Goal: Information Seeking & Learning: Learn about a topic

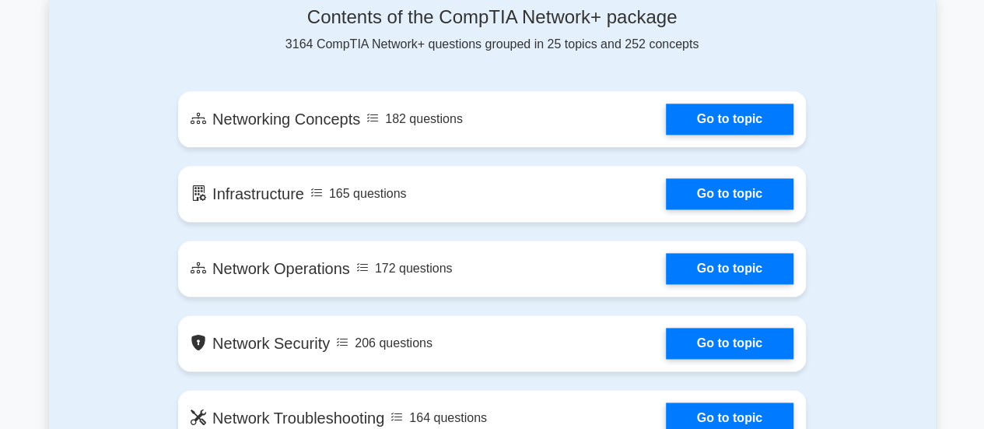
scroll to position [886, 0]
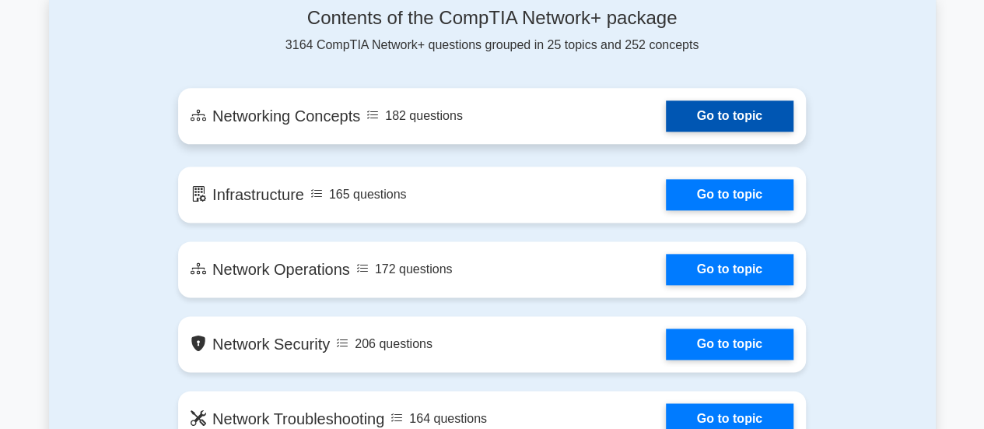
click at [732, 113] on link "Go to topic" at bounding box center [730, 115] width 128 height 31
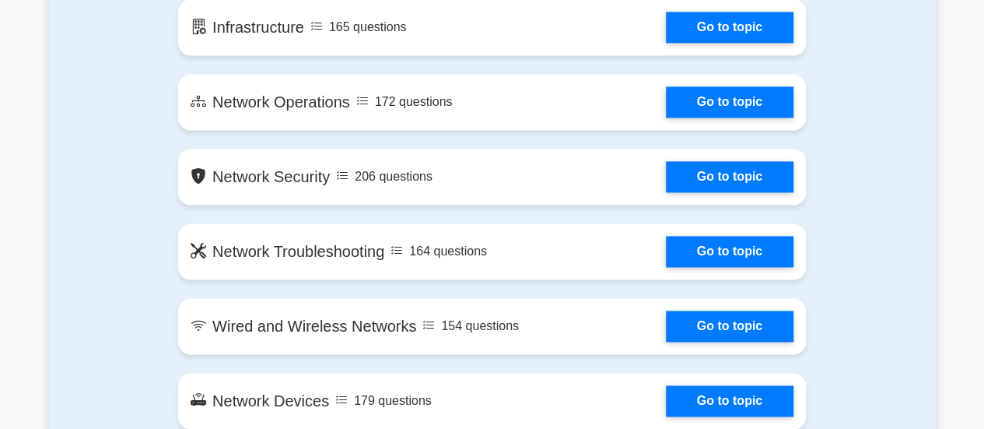
scroll to position [1058, 0]
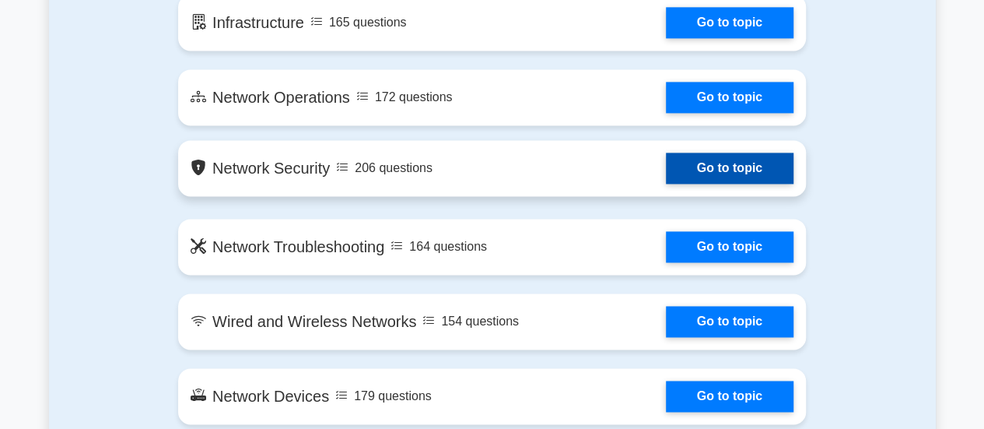
click at [729, 166] on link "Go to topic" at bounding box center [730, 168] width 128 height 31
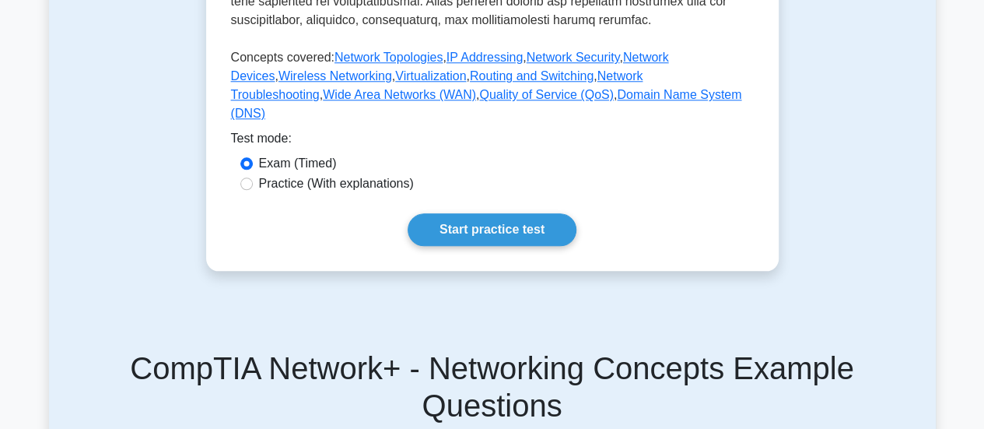
scroll to position [749, 0]
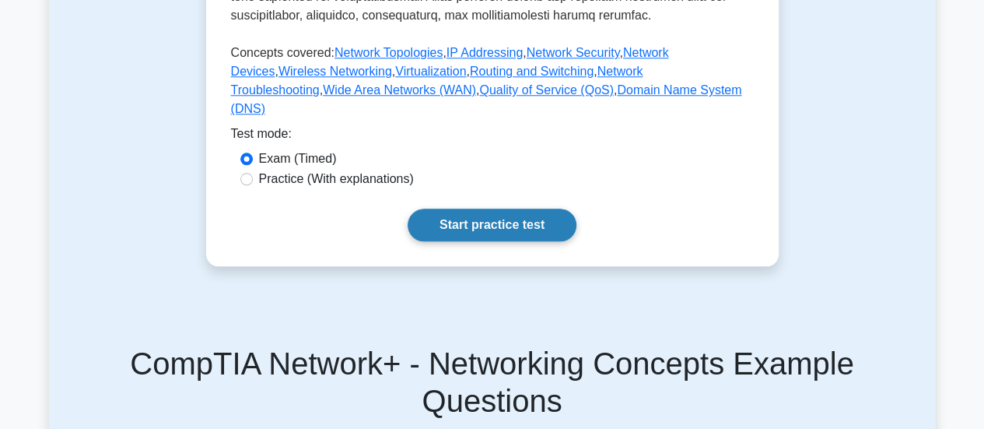
click at [528, 241] on link "Start practice test" at bounding box center [492, 225] width 169 height 33
click at [462, 233] on link "Start practice test" at bounding box center [492, 225] width 169 height 33
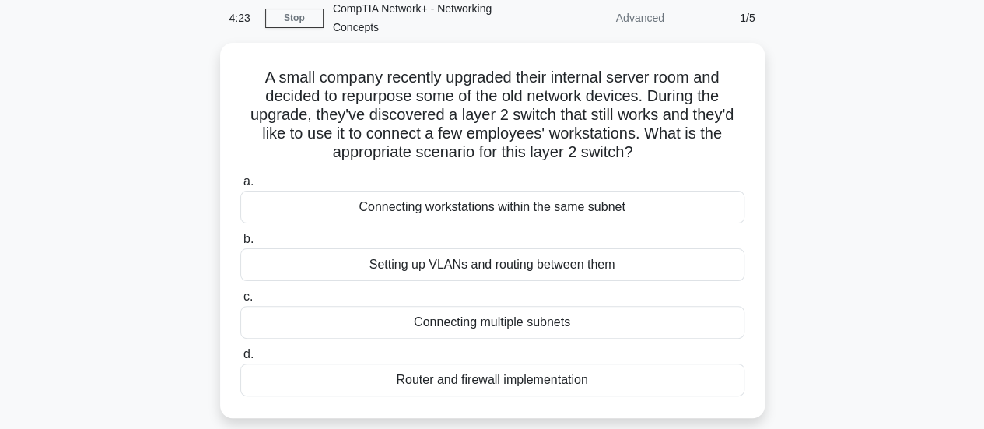
scroll to position [66, 0]
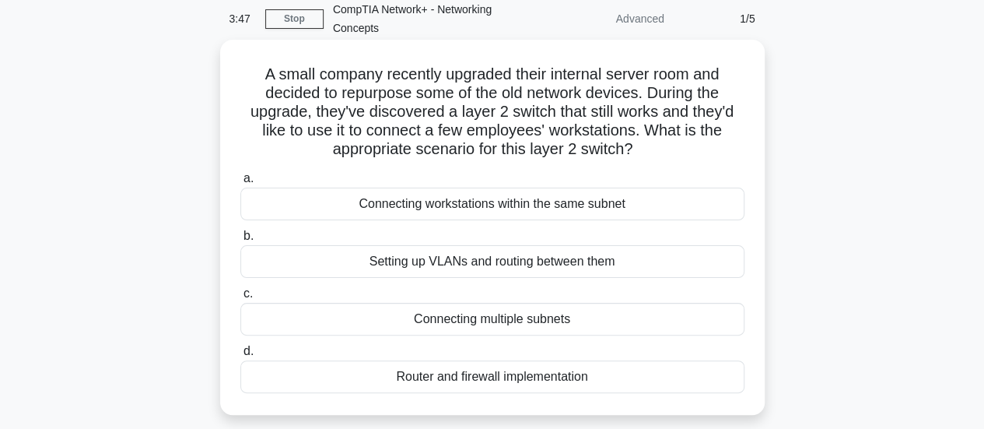
drag, startPoint x: 650, startPoint y: 153, endPoint x: 241, endPoint y: 77, distance: 415.6
click at [241, 77] on h5 "A small company recently upgraded their internal server room and decided to rep…" at bounding box center [492, 112] width 507 height 95
copy h5 "A small company recently upgraded their internal server room and decided to rep…"
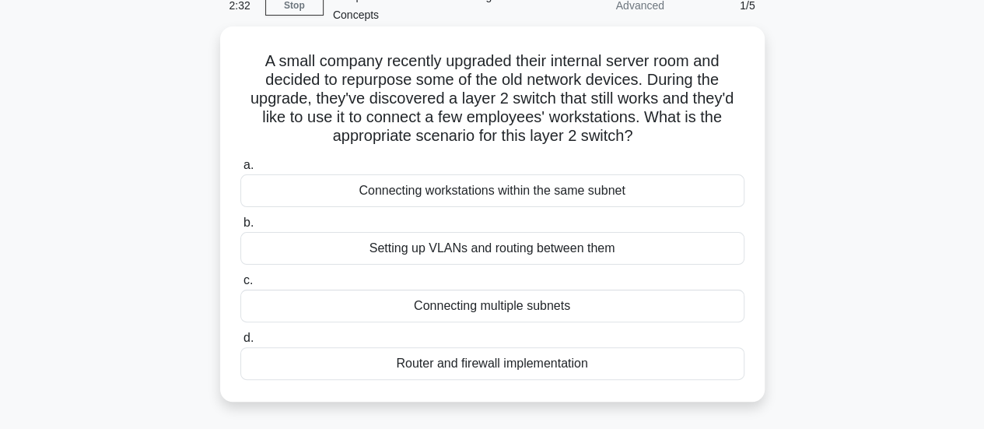
scroll to position [80, 0]
click at [638, 187] on div "Connecting workstations within the same subnet" at bounding box center [492, 190] width 504 height 33
click at [240, 170] on input "a. Connecting workstations within the same subnet" at bounding box center [240, 165] width 0 height 10
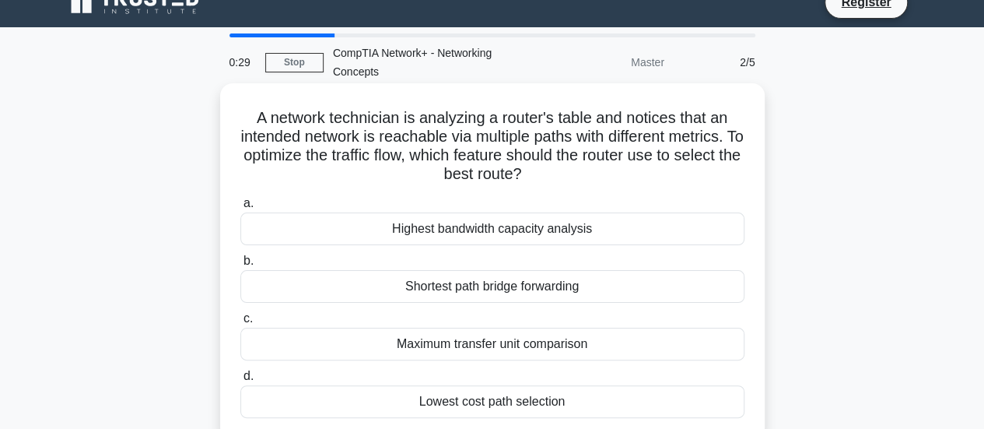
scroll to position [53, 0]
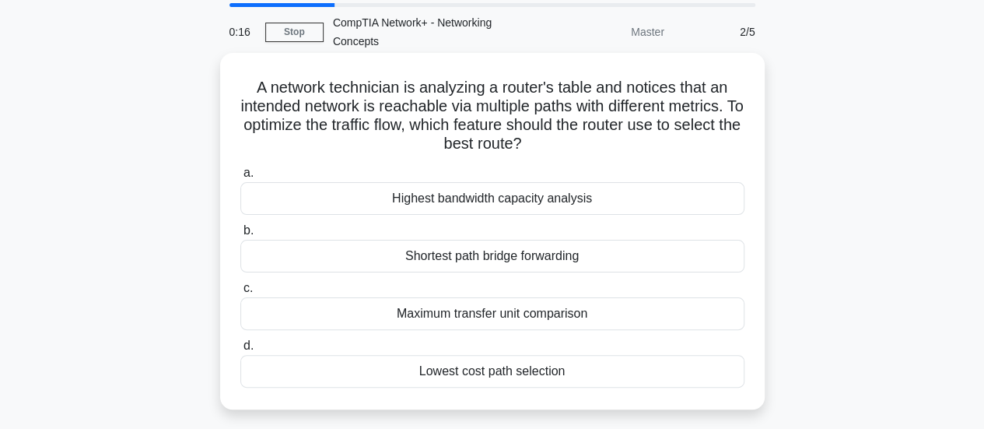
click at [461, 319] on div "Maximum transfer unit comparison" at bounding box center [492, 313] width 504 height 33
click at [240, 293] on input "c. Maximum transfer unit comparison" at bounding box center [240, 288] width 0 height 10
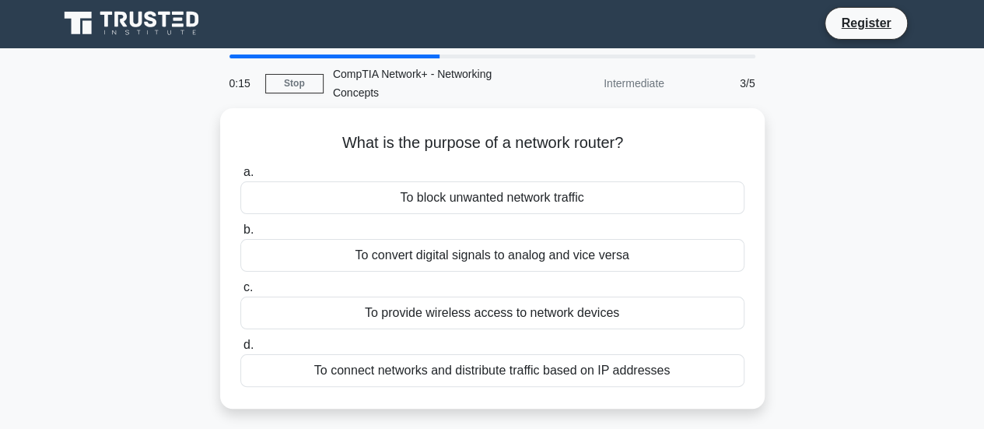
scroll to position [0, 0]
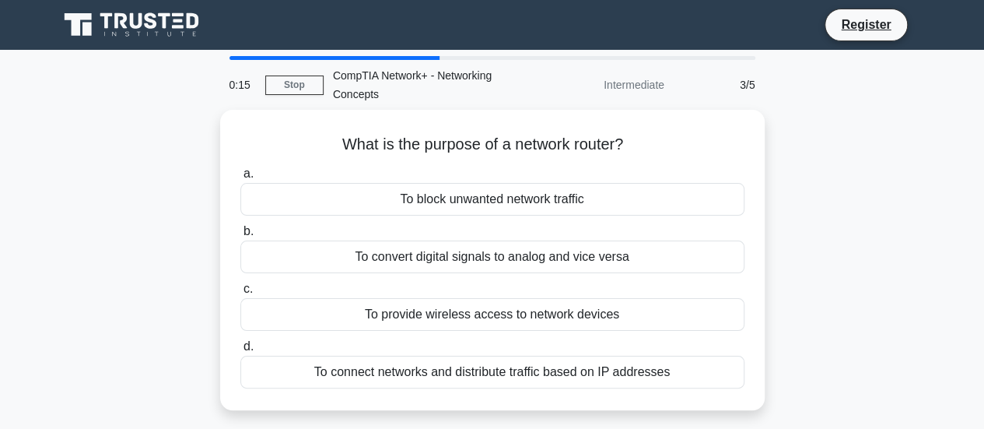
click at [461, 319] on div "To provide wireless access to network devices" at bounding box center [492, 314] width 504 height 33
click at [240, 294] on input "c. To provide wireless access to network devices" at bounding box center [240, 289] width 0 height 10
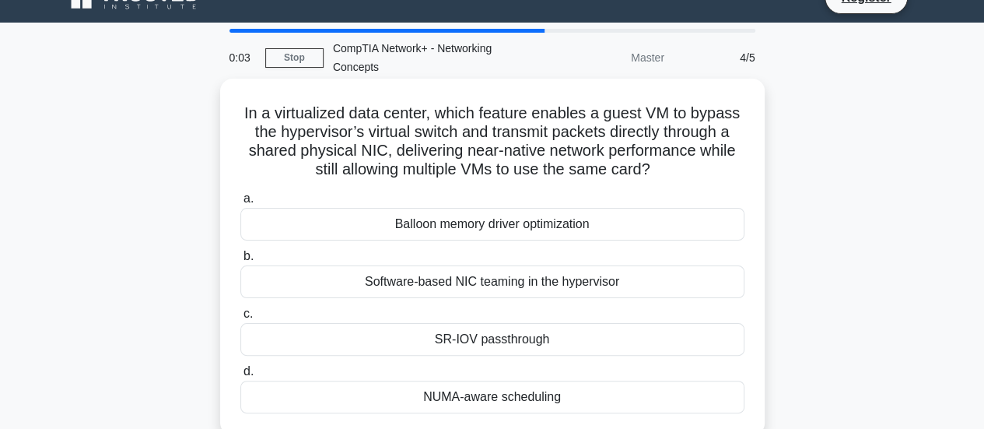
scroll to position [22, 0]
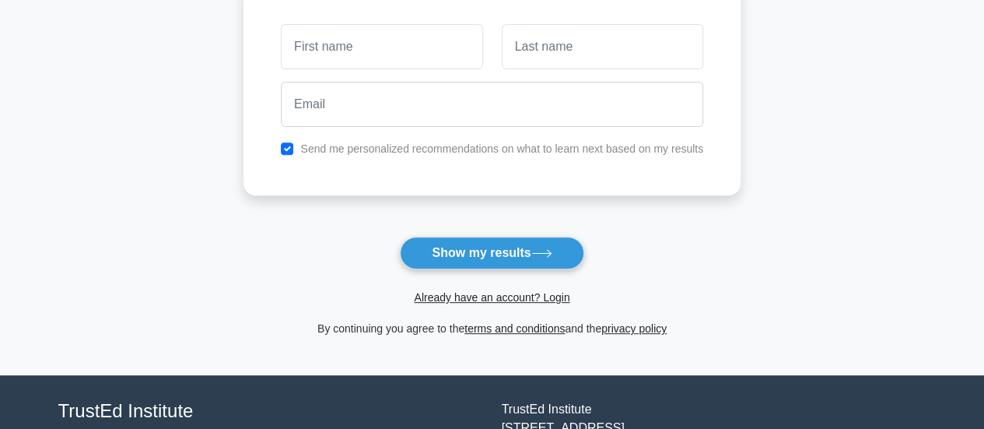
scroll to position [320, 0]
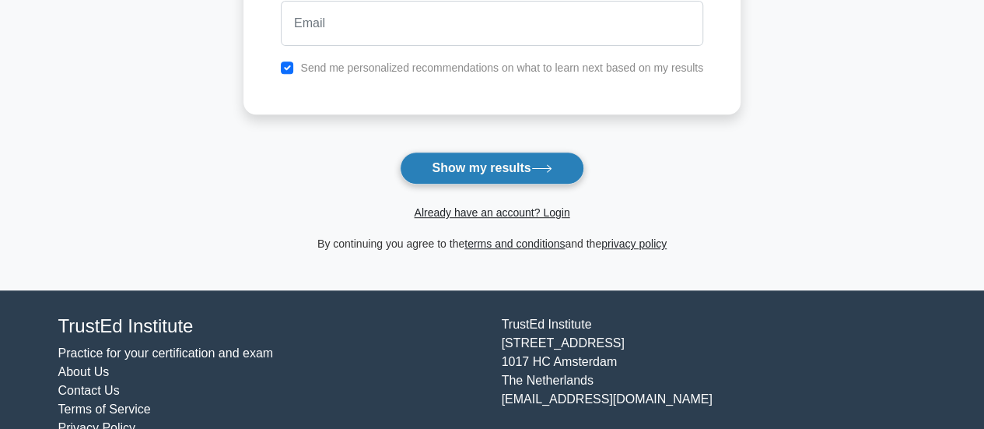
click at [501, 165] on button "Show my results" at bounding box center [492, 168] width 184 height 33
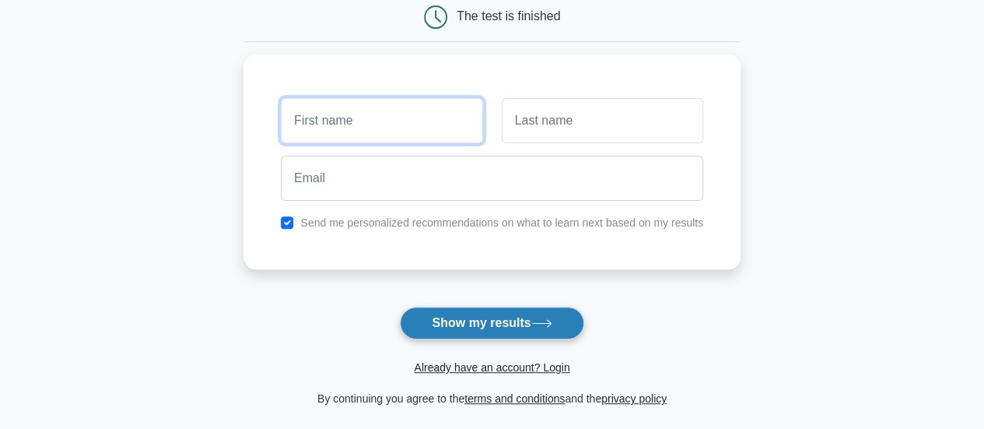
scroll to position [70, 0]
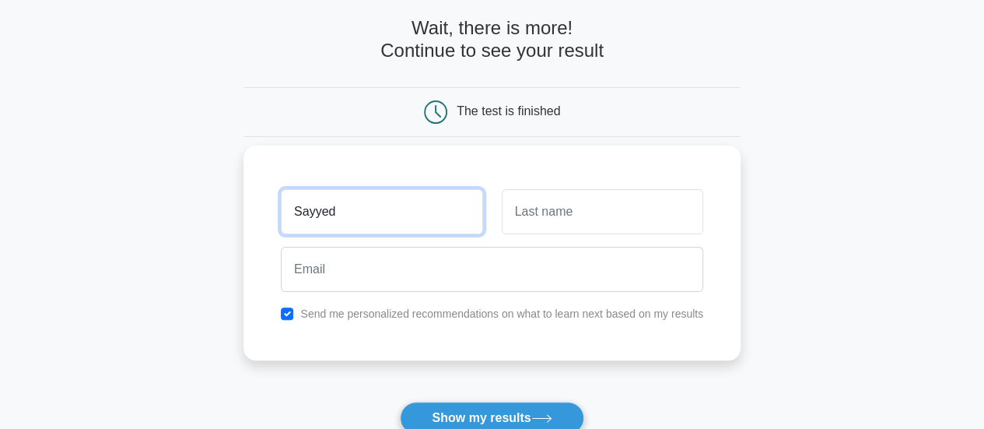
type input "Sayyed"
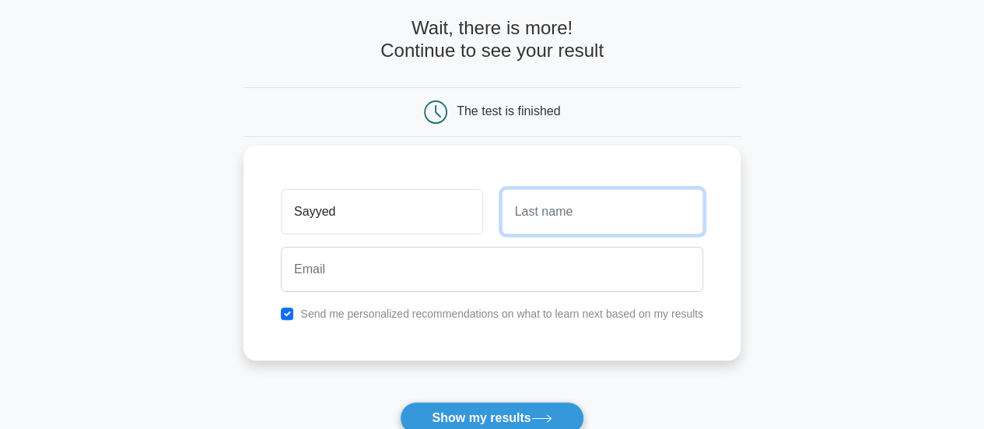
click at [550, 212] on input "text" at bounding box center [603, 211] width 202 height 45
type input "Zubair"
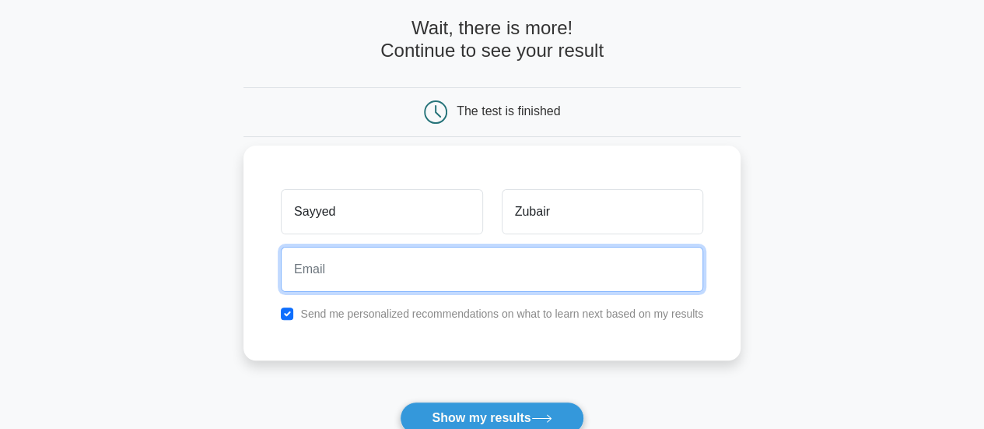
click at [487, 261] on input "email" at bounding box center [492, 269] width 423 height 45
type input "sayyedzubair562@gmail.com"
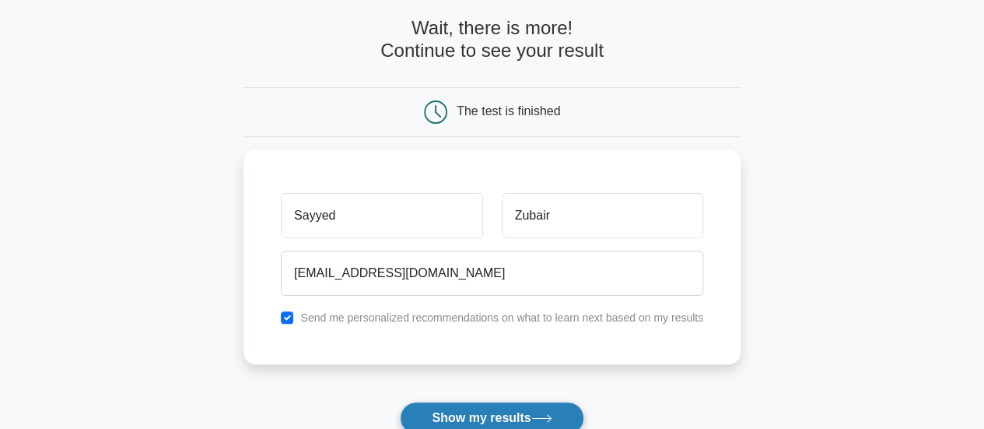
click at [486, 418] on button "Show my results" at bounding box center [492, 418] width 184 height 33
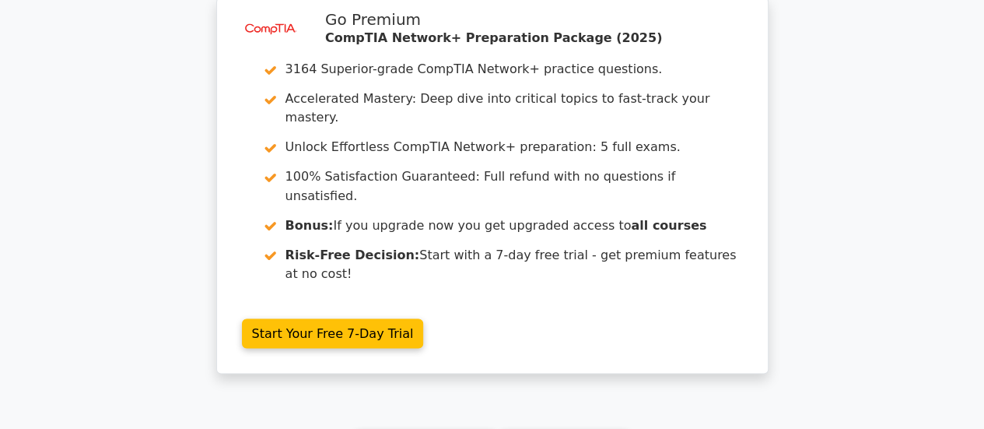
scroll to position [1414, 0]
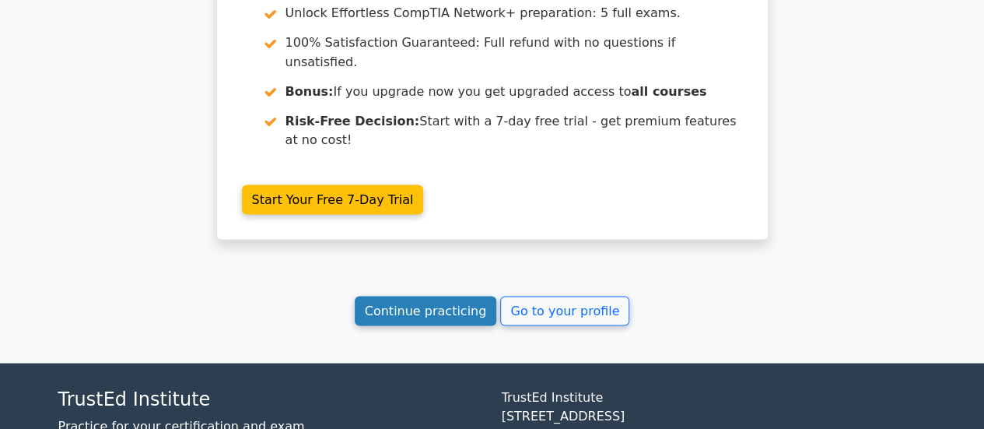
click at [440, 296] on link "Continue practicing" at bounding box center [426, 311] width 142 height 30
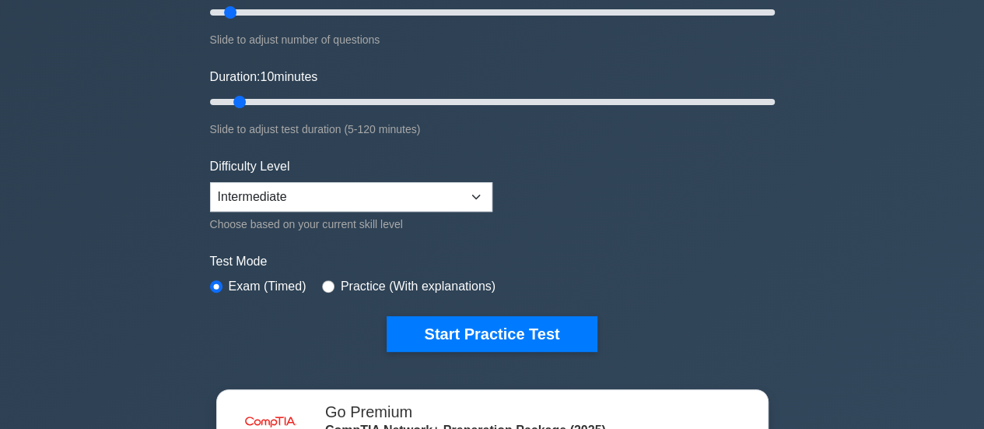
scroll to position [237, 0]
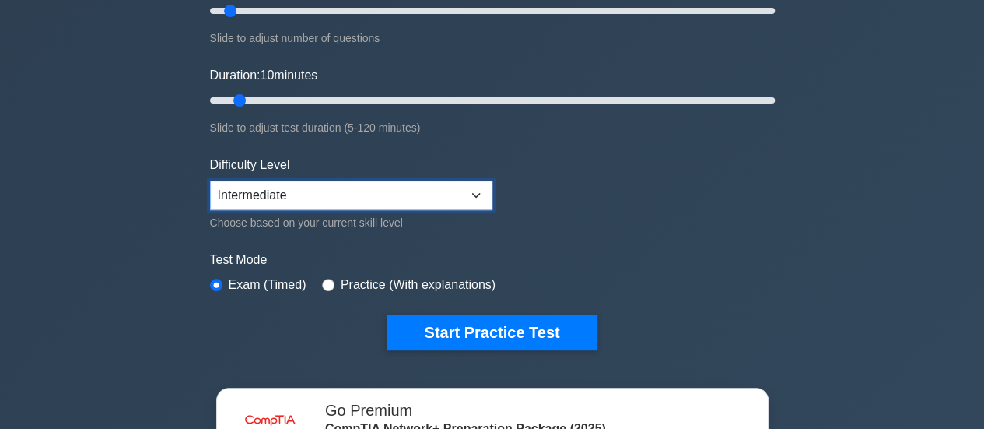
click at [463, 191] on select "Beginner Intermediate Expert" at bounding box center [351, 196] width 282 height 30
select select "beginner"
click at [210, 181] on select "Beginner Intermediate Expert" at bounding box center [351, 196] width 282 height 30
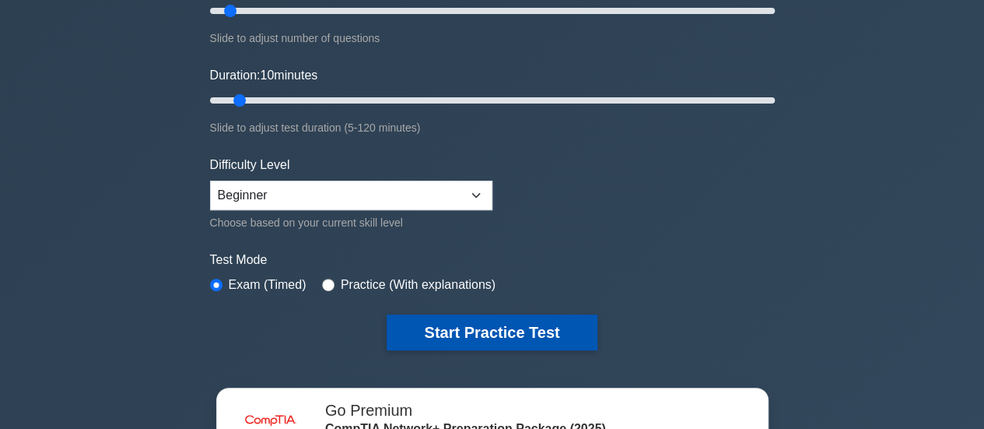
click at [430, 327] on button "Start Practice Test" at bounding box center [492, 332] width 210 height 36
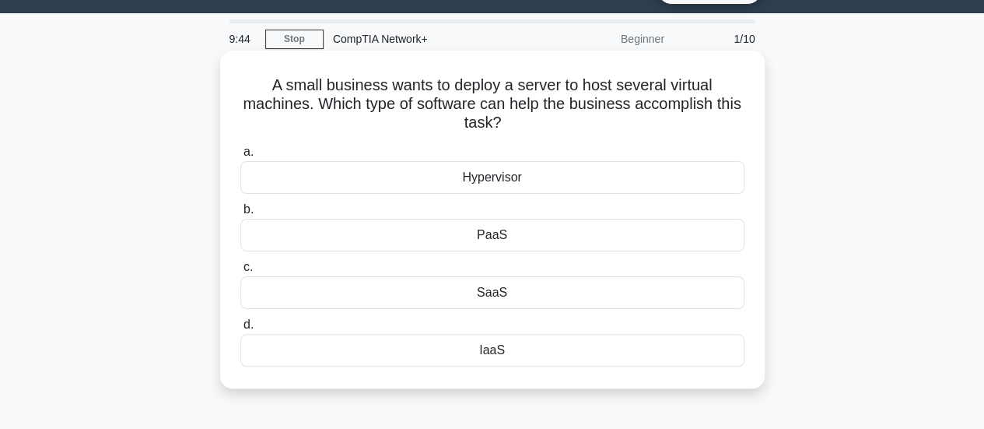
scroll to position [37, 0]
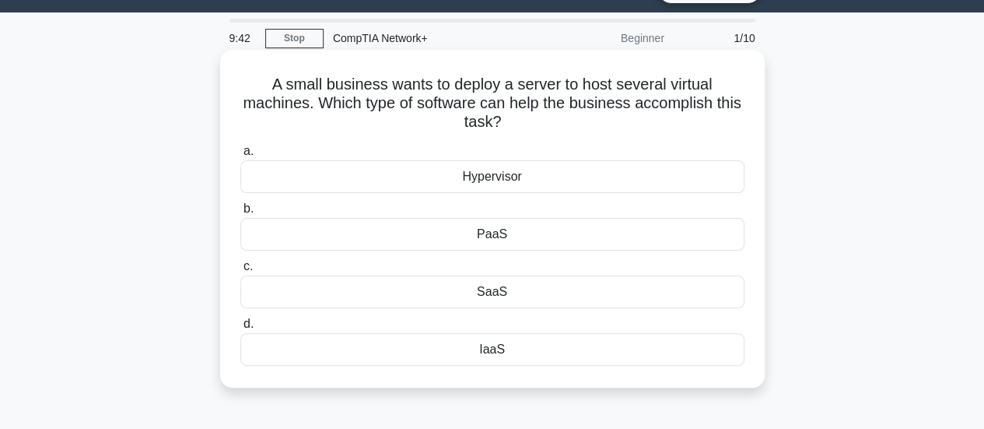
click at [521, 181] on div "Hypervisor" at bounding box center [492, 176] width 504 height 33
click at [240, 156] on input "a. Hypervisor" at bounding box center [240, 151] width 0 height 10
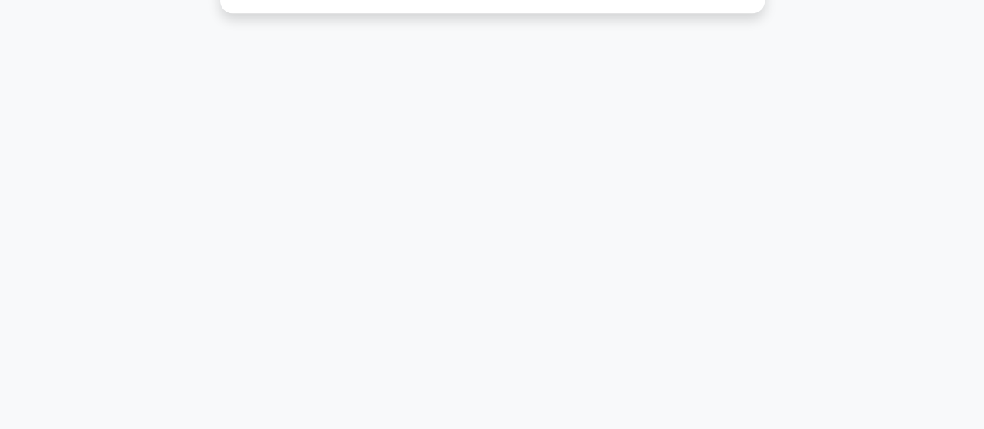
scroll to position [0, 0]
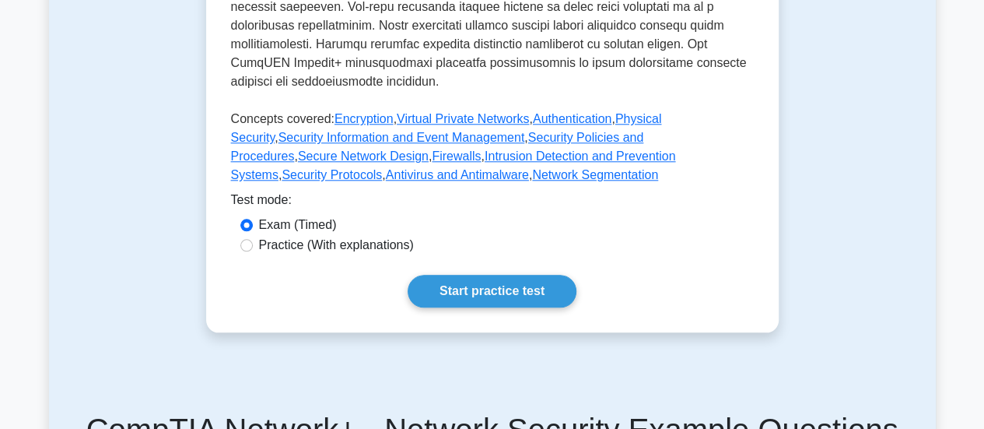
scroll to position [778, 0]
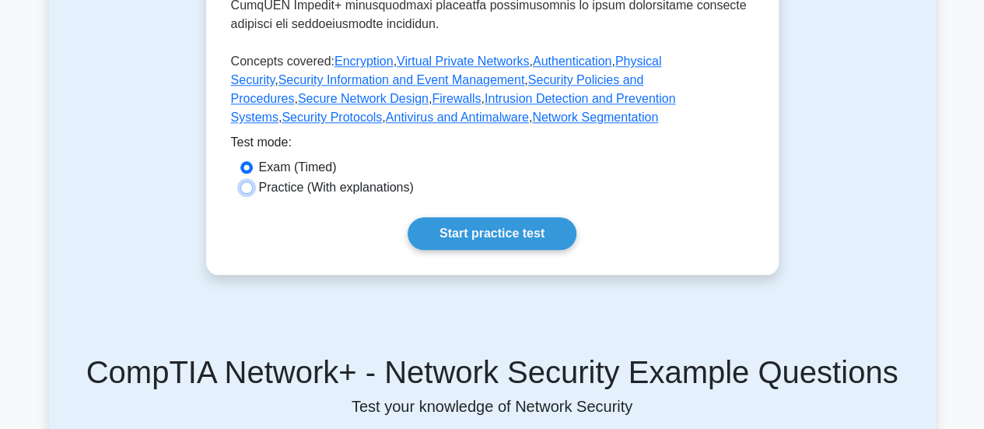
click at [246, 181] on input "Practice (With explanations)" at bounding box center [246, 187] width 12 height 12
radio input "true"
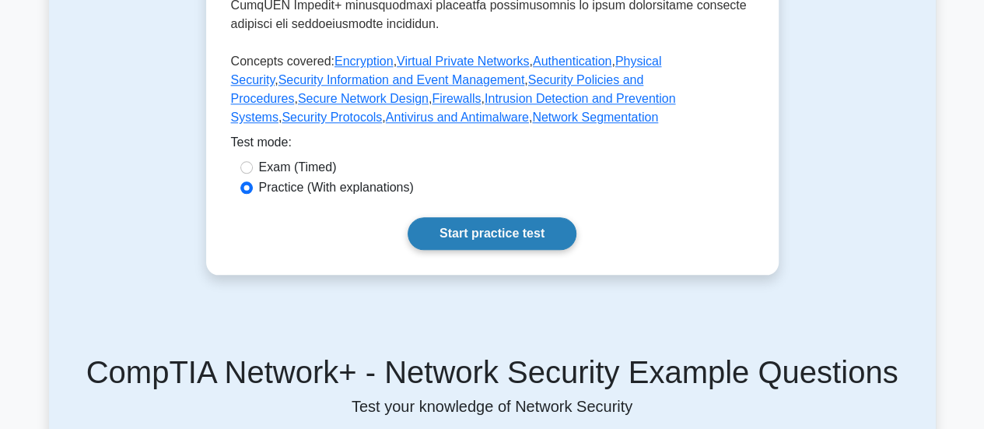
click at [461, 217] on link "Start practice test" at bounding box center [492, 233] width 169 height 33
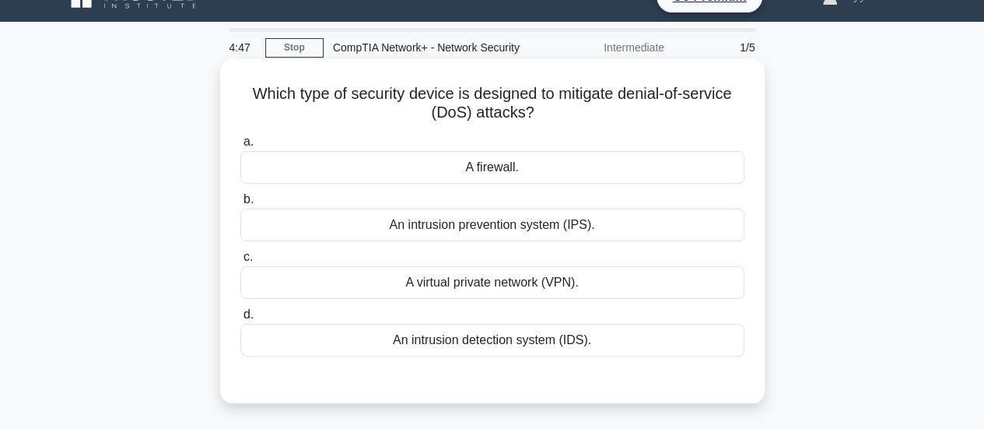
scroll to position [30, 0]
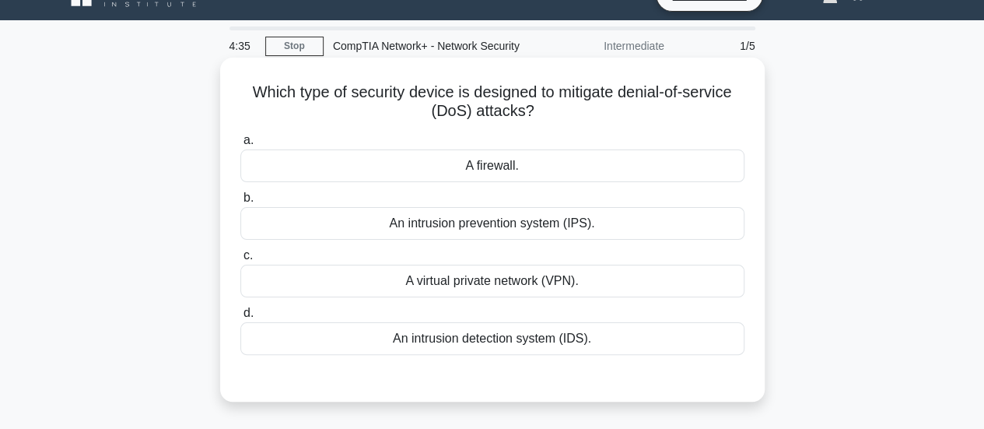
click at [482, 167] on div "A firewall." at bounding box center [492, 165] width 504 height 33
click at [240, 146] on input "a. A firewall." at bounding box center [240, 140] width 0 height 10
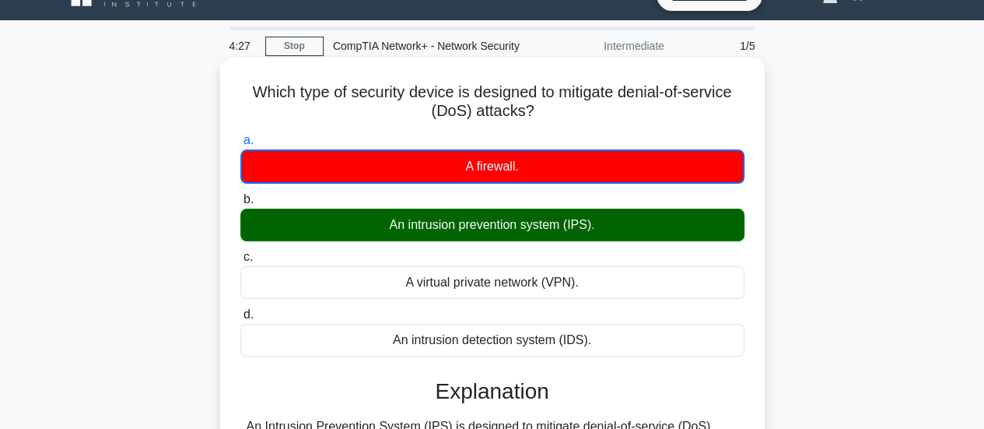
click at [501, 228] on div "An intrusion prevention system (IPS)." at bounding box center [492, 225] width 504 height 33
click at [240, 205] on input "b. An intrusion prevention system (IPS)." at bounding box center [240, 200] width 0 height 10
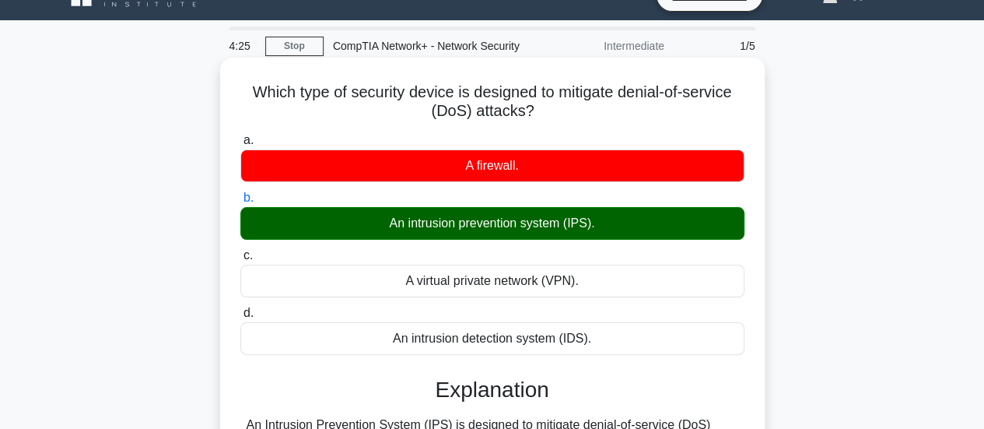
click at [501, 228] on div "An intrusion prevention system (IPS)." at bounding box center [492, 223] width 504 height 33
click at [240, 203] on input "b. An intrusion prevention system (IPS)." at bounding box center [240, 198] width 0 height 10
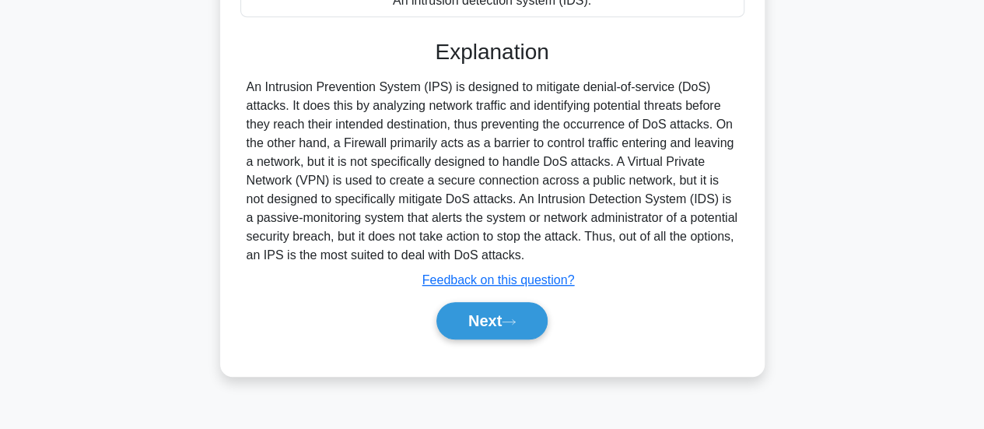
scroll to position [378, 0]
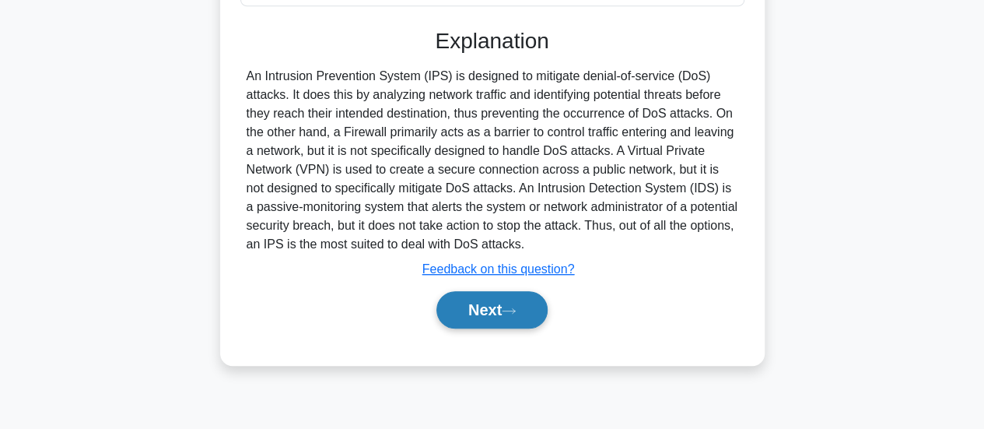
click at [505, 303] on button "Next" at bounding box center [492, 309] width 111 height 37
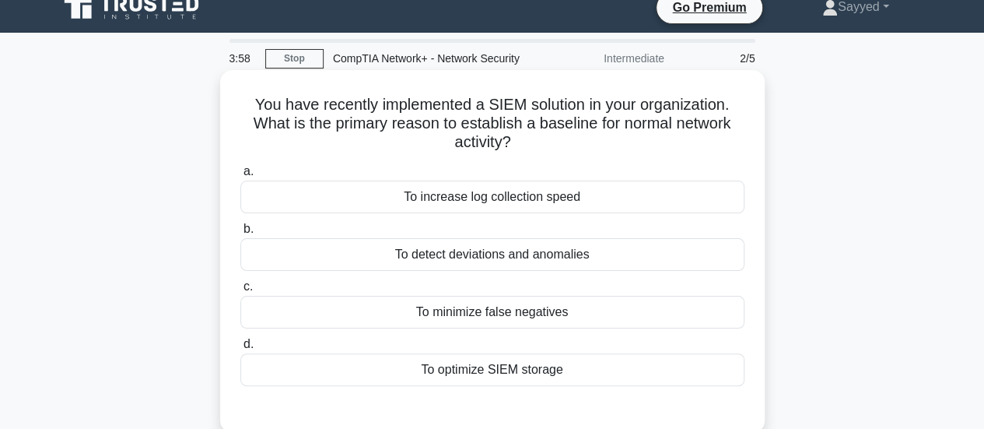
scroll to position [18, 0]
click at [465, 202] on div "To increase log collection speed" at bounding box center [492, 196] width 504 height 33
click at [240, 176] on input "a. To increase log collection speed" at bounding box center [240, 171] width 0 height 10
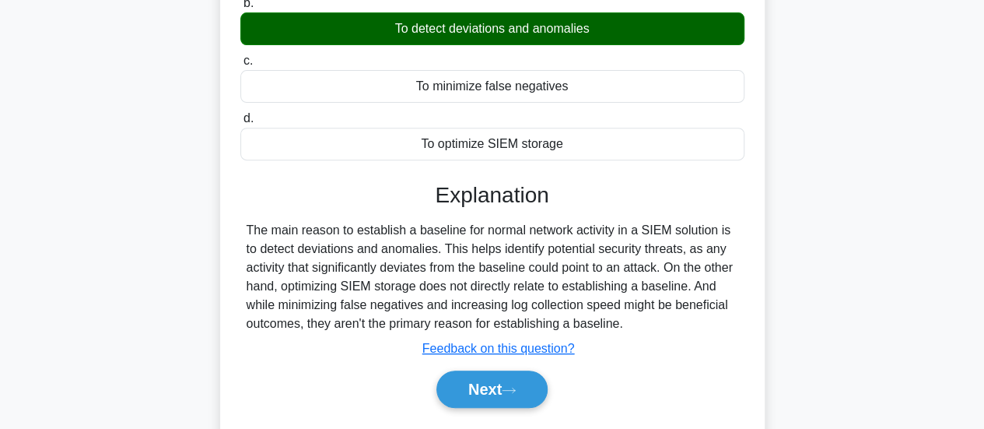
scroll to position [289, 0]
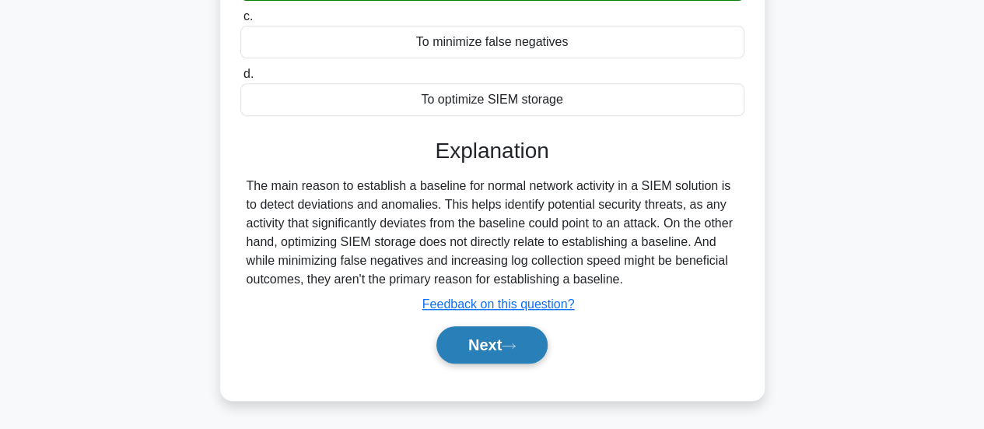
click at [533, 340] on button "Next" at bounding box center [492, 344] width 111 height 37
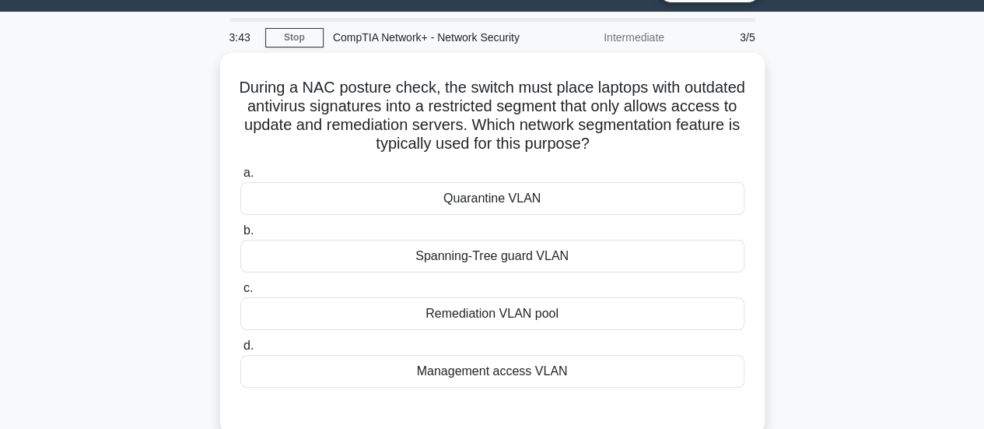
scroll to position [37, 0]
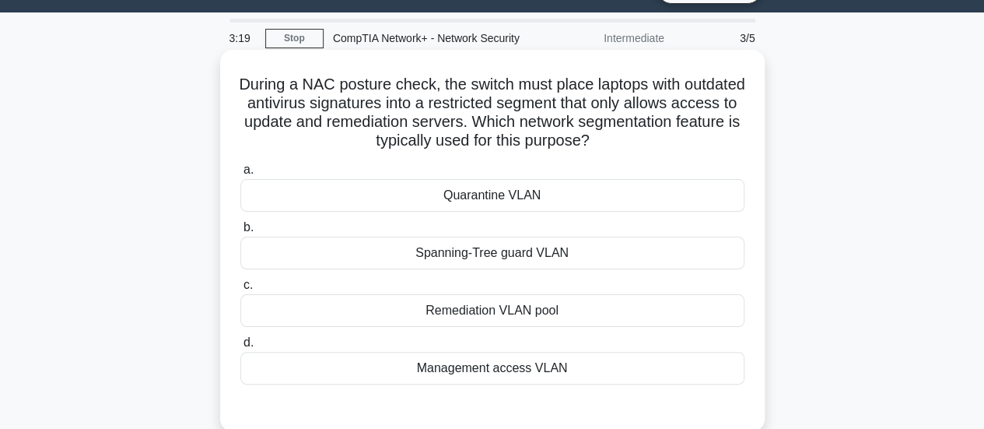
click at [512, 202] on div "Quarantine VLAN" at bounding box center [492, 195] width 504 height 33
click at [240, 175] on input "a. Quarantine VLAN" at bounding box center [240, 170] width 0 height 10
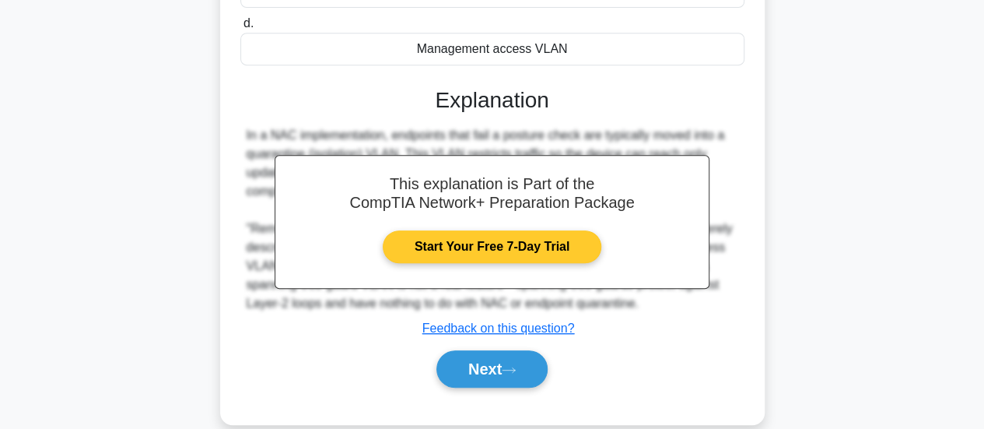
scroll to position [357, 0]
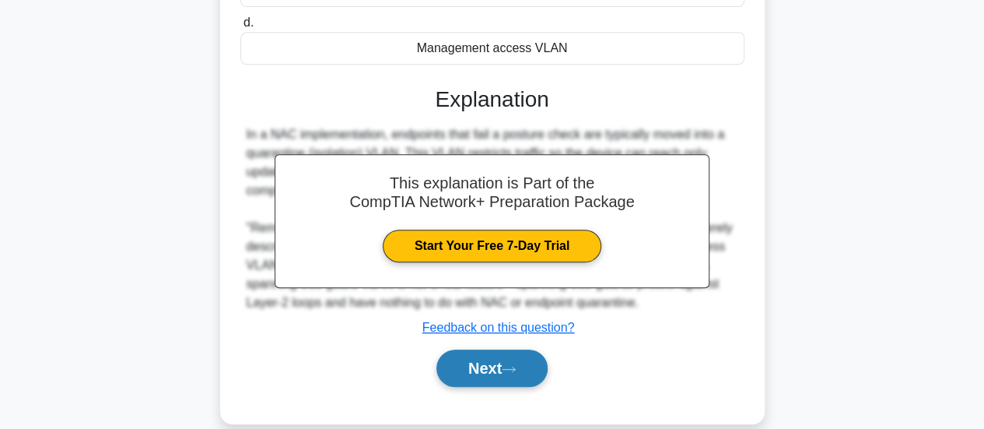
click at [506, 371] on button "Next" at bounding box center [492, 367] width 111 height 37
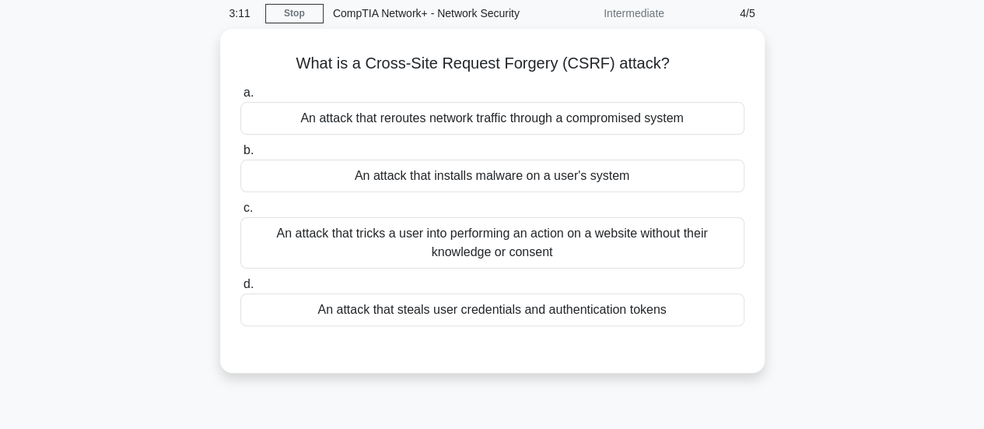
scroll to position [24, 0]
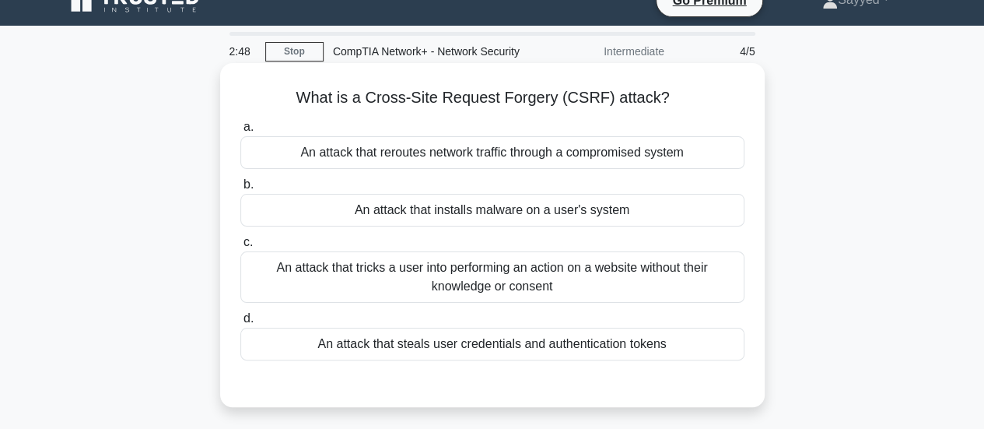
click at [495, 202] on div "An attack that installs malware on a user's system" at bounding box center [492, 210] width 504 height 33
click at [240, 190] on input "b. An attack that installs malware on a user's system" at bounding box center [240, 185] width 0 height 10
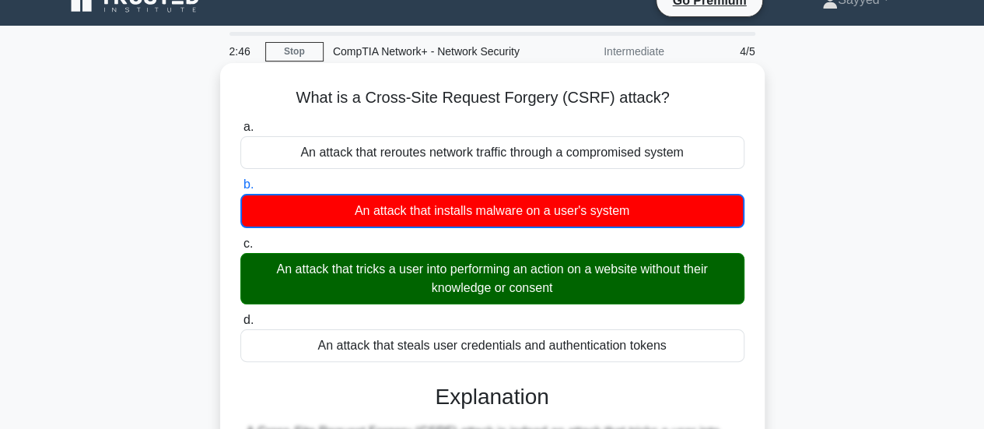
click at [497, 270] on div "An attack that tricks a user into performing an action on a website without the…" at bounding box center [492, 278] width 504 height 51
click at [240, 249] on input "c. An attack that tricks a user into performing an action on a website without …" at bounding box center [240, 244] width 0 height 10
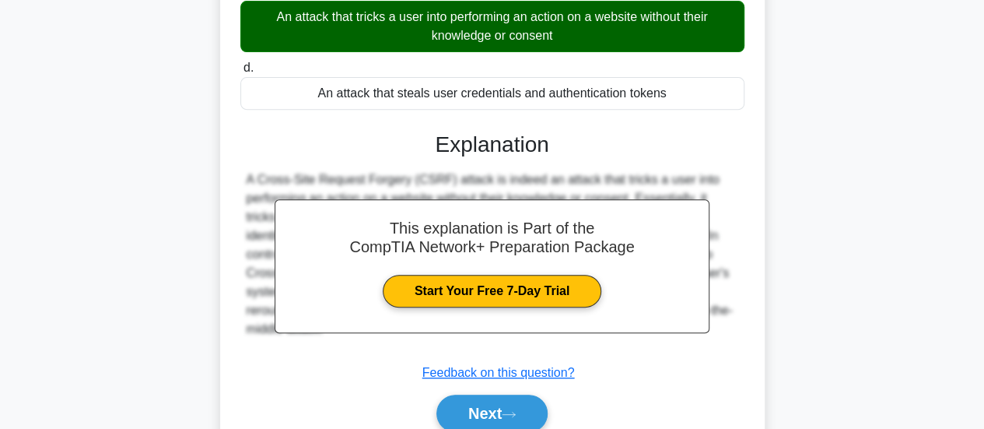
scroll to position [275, 0]
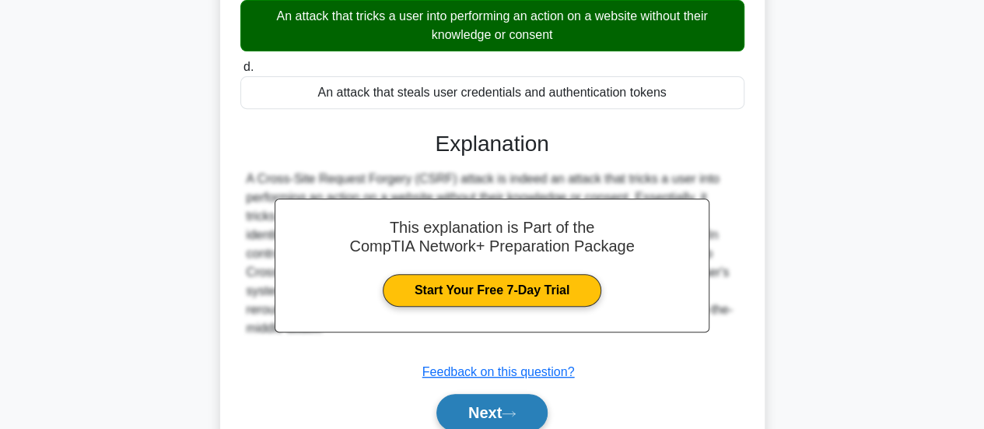
click at [496, 412] on button "Next" at bounding box center [492, 412] width 111 height 37
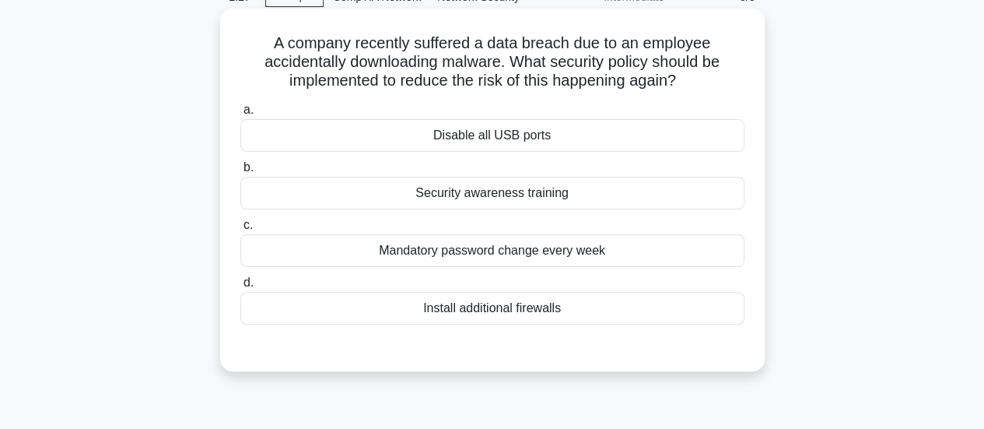
scroll to position [88, 0]
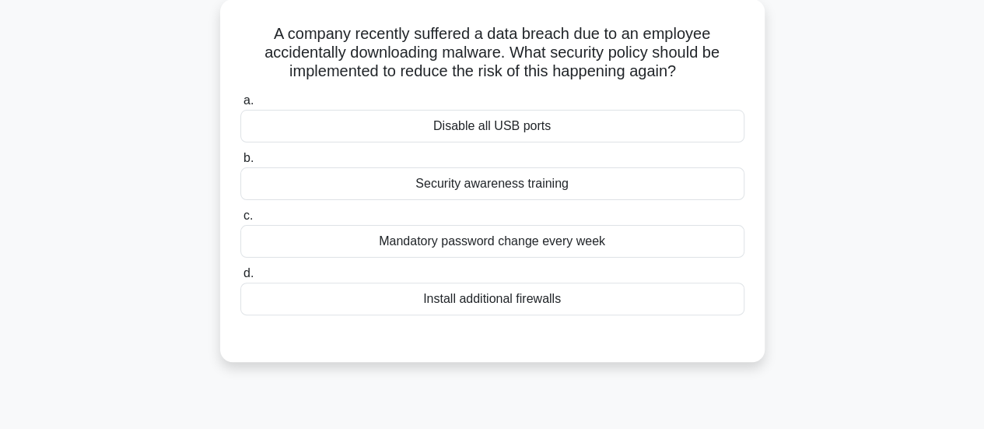
click at [520, 181] on div "Security awareness training" at bounding box center [492, 183] width 504 height 33
click at [240, 163] on input "b. Security awareness training" at bounding box center [240, 158] width 0 height 10
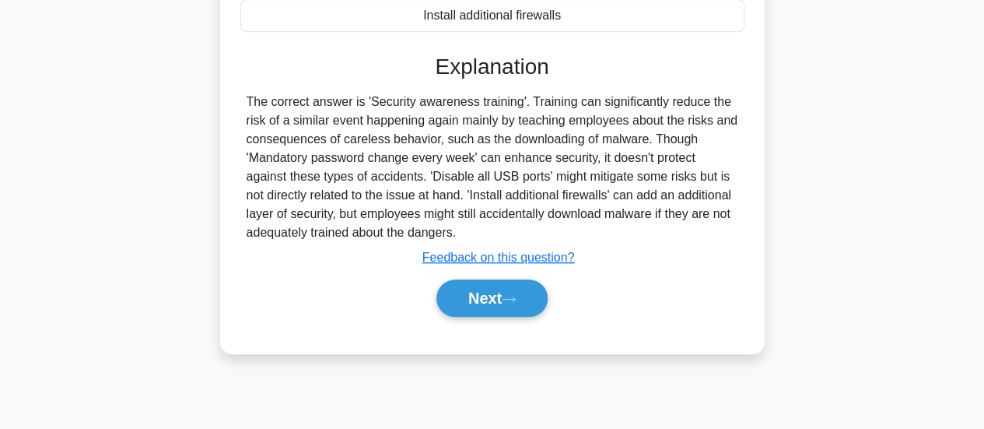
scroll to position [402, 0]
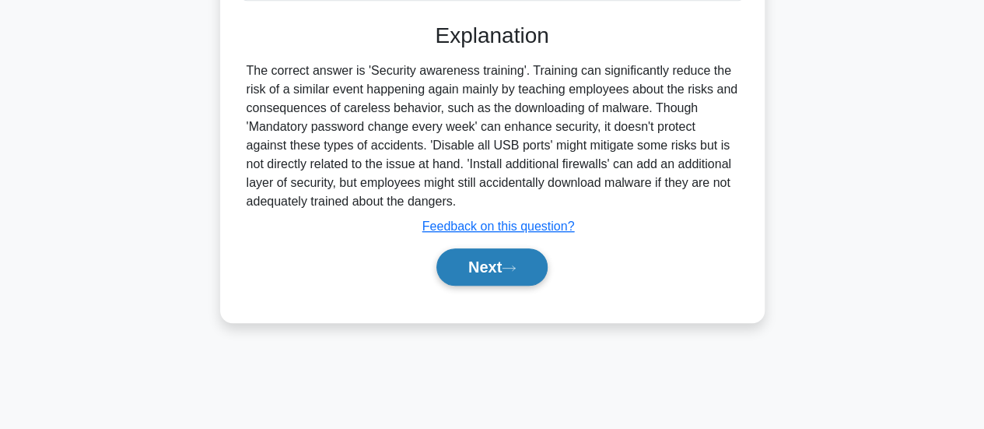
click at [535, 268] on button "Next" at bounding box center [492, 266] width 111 height 37
